Goal: Information Seeking & Learning: Learn about a topic

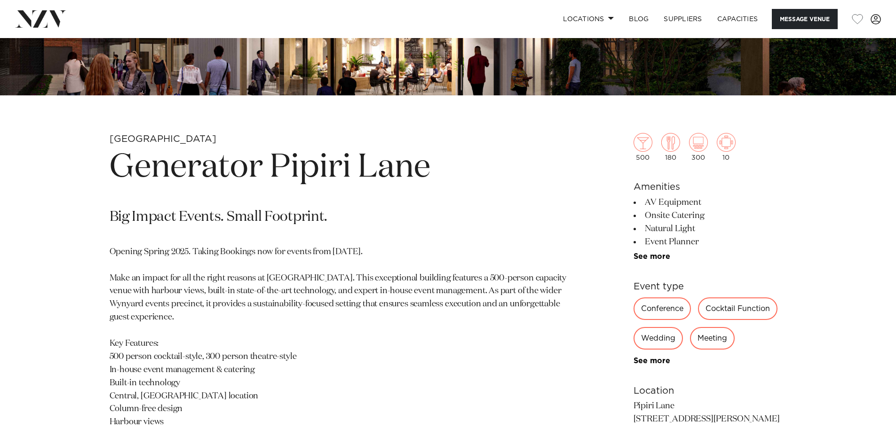
scroll to position [376, 0]
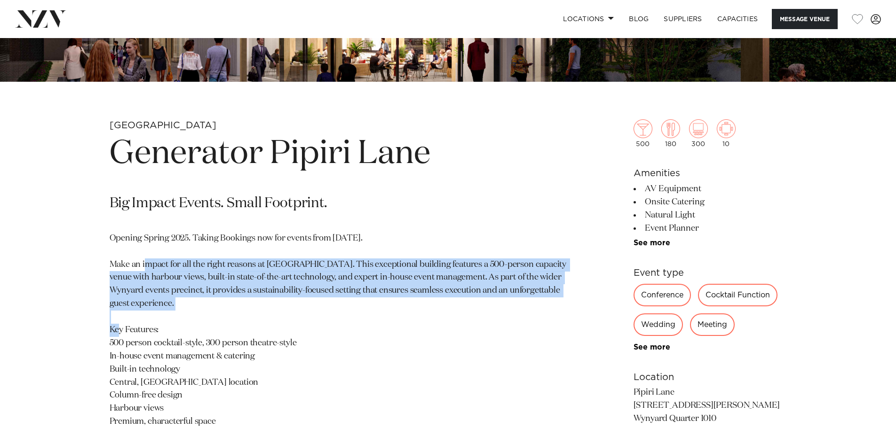
drag, startPoint x: 492, startPoint y: 276, endPoint x: 492, endPoint y: 302, distance: 25.9
click at [492, 302] on p "Opening Spring 2025. Taking Bookings now for events from [DATE]. Make an impact…" at bounding box center [338, 350] width 457 height 236
drag, startPoint x: 522, startPoint y: 306, endPoint x: 511, endPoint y: 247, distance: 59.9
click at [511, 247] on p "Opening Spring 2025. Taking Bookings now for events from [DATE]. Make an impact…" at bounding box center [338, 350] width 457 height 236
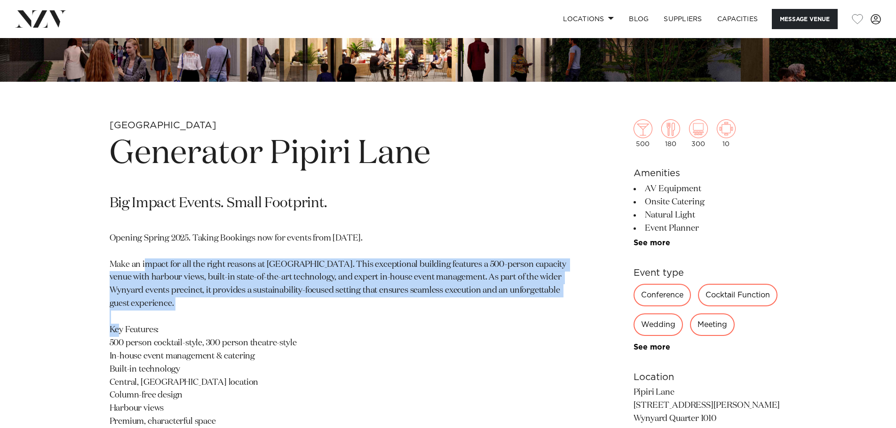
click at [511, 247] on p "Opening Spring 2025. Taking Bookings now for events from [DATE]. Make an impact…" at bounding box center [338, 350] width 457 height 236
drag, startPoint x: 521, startPoint y: 247, endPoint x: 521, endPoint y: 307, distance: 59.7
click at [521, 307] on p "Opening Spring 2025. Taking Bookings now for events from [DATE]. Make an impact…" at bounding box center [338, 350] width 457 height 236
drag, startPoint x: 514, startPoint y: 276, endPoint x: 512, endPoint y: 248, distance: 27.4
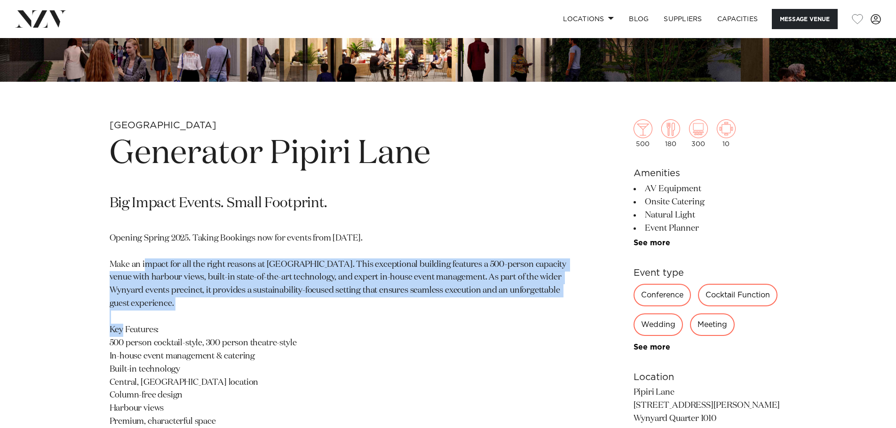
click at [512, 248] on p "Opening Spring 2025. Taking Bookings now for events from [DATE]. Make an impact…" at bounding box center [338, 350] width 457 height 236
drag, startPoint x: 524, startPoint y: 319, endPoint x: 524, endPoint y: 324, distance: 5.2
click at [524, 324] on p "Opening Spring 2025. Taking Bookings now for events from [DATE]. Make an impact…" at bounding box center [338, 350] width 457 height 236
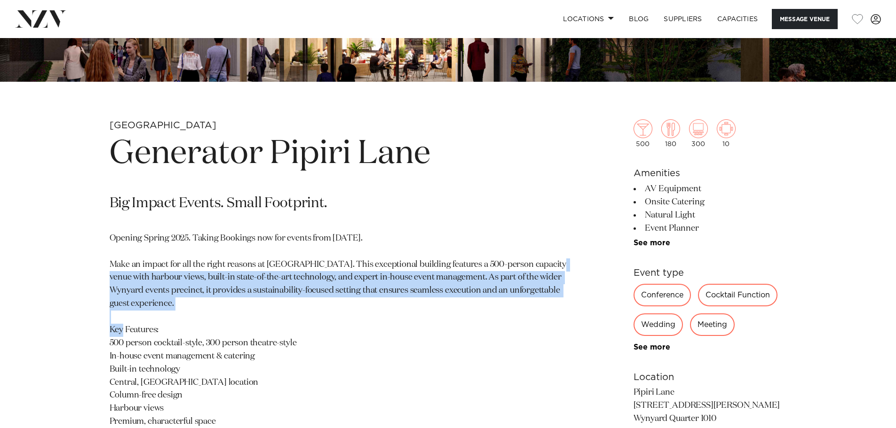
drag, startPoint x: 509, startPoint y: 284, endPoint x: 505, endPoint y: 271, distance: 14.3
click at [505, 271] on p "Opening Spring 2025. Taking Bookings now for events from [DATE]. Make an impact…" at bounding box center [338, 350] width 457 height 236
click at [505, 270] on p "Opening Spring 2025. Taking Bookings now for events from [DATE]. Make an impact…" at bounding box center [338, 350] width 457 height 236
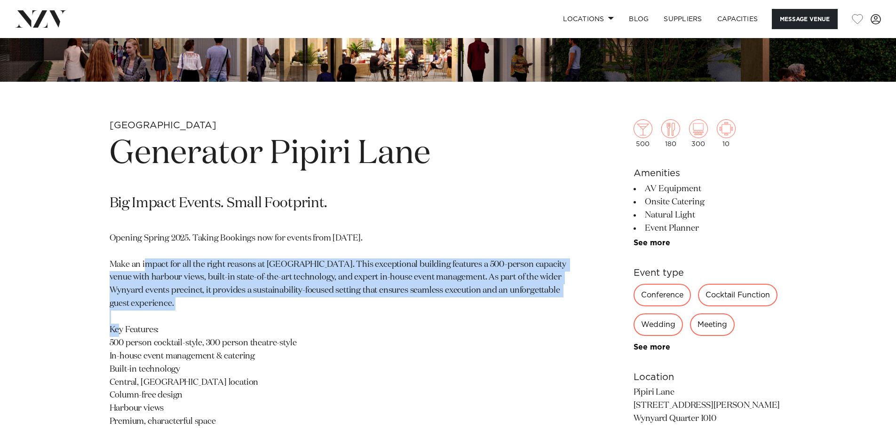
drag, startPoint x: 503, startPoint y: 246, endPoint x: 516, endPoint y: 311, distance: 66.3
click at [516, 311] on p "Opening Spring 2025. Taking Bookings now for events from [DATE]. Make an impact…" at bounding box center [338, 350] width 457 height 236
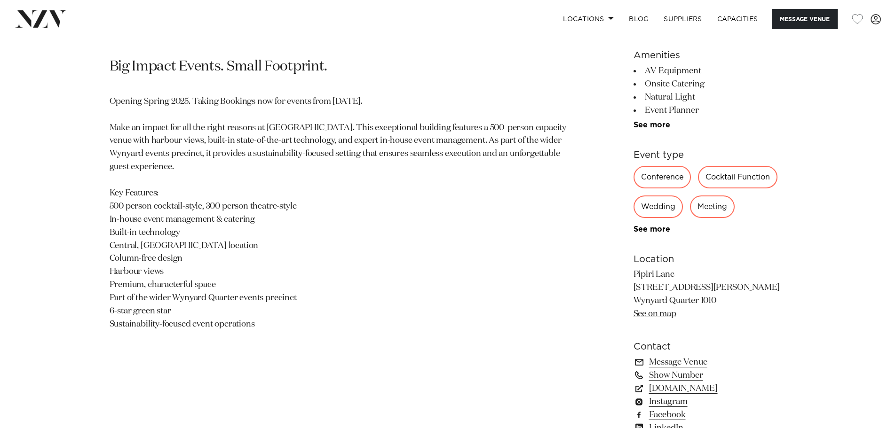
scroll to position [517, 0]
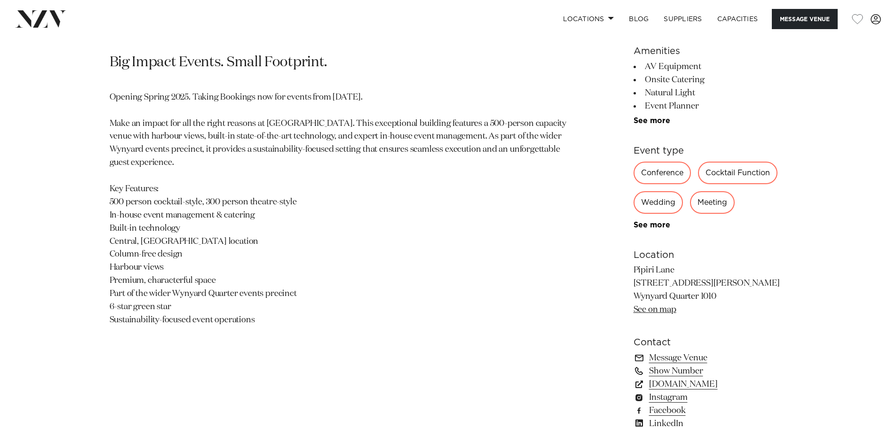
drag, startPoint x: 345, startPoint y: 319, endPoint x: 331, endPoint y: 173, distance: 147.4
click at [331, 173] on p "Opening Spring 2025. Taking Bookings now for events from [DATE]. Make an impact…" at bounding box center [338, 209] width 457 height 236
drag, startPoint x: 337, startPoint y: 202, endPoint x: 348, endPoint y: 320, distance: 119.0
click at [348, 320] on p "Opening Spring 2025. Taking Bookings now for events from [DATE]. Make an impact…" at bounding box center [338, 209] width 457 height 236
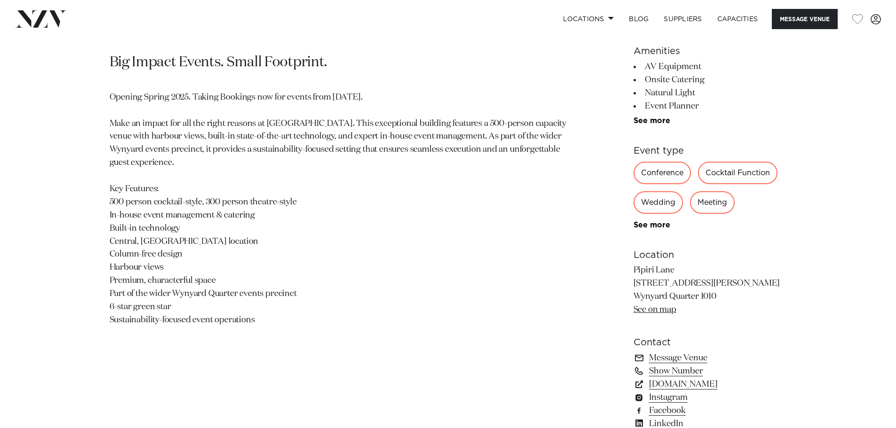
click at [348, 320] on p "Opening Spring 2025. Taking Bookings now for events from [DATE]. Make an impact…" at bounding box center [338, 209] width 457 height 236
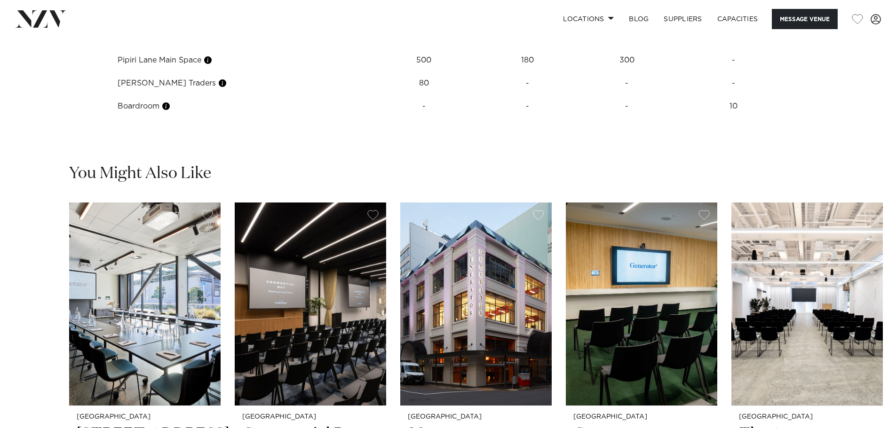
scroll to position [1552, 0]
